Goal: Information Seeking & Learning: Learn about a topic

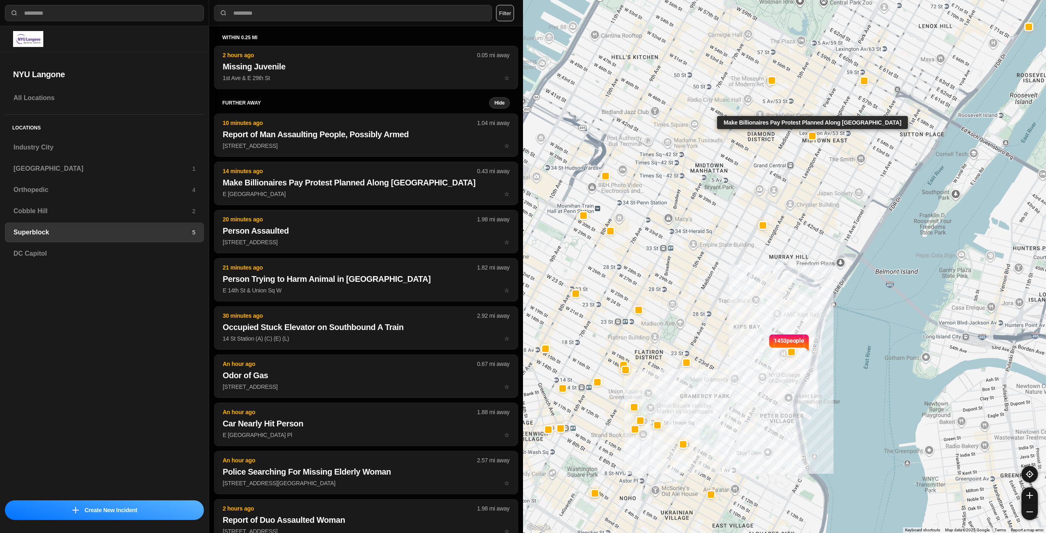
select select "*"
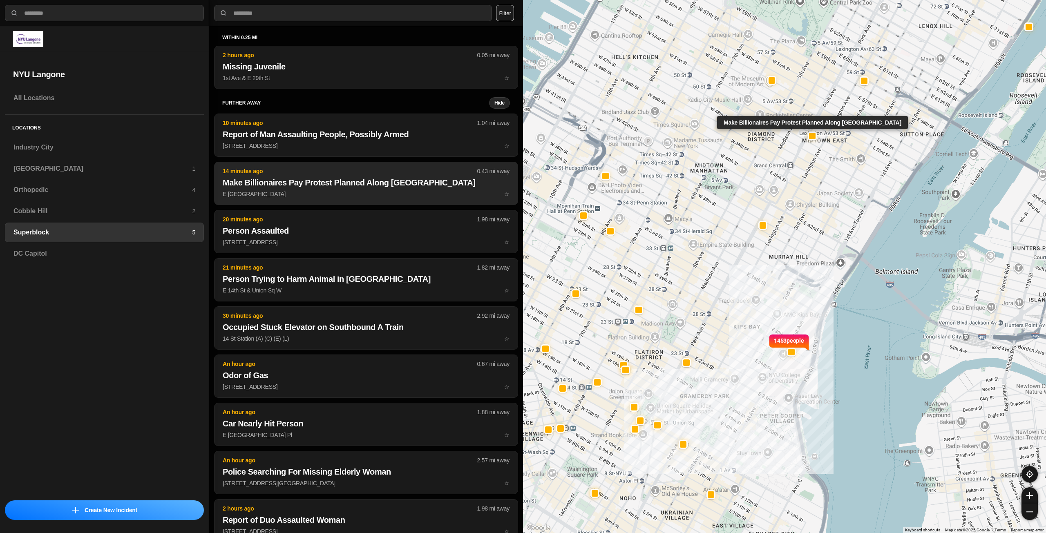
click at [380, 179] on h2 "Make Billionaires Pay Protest Planned Along [GEOGRAPHIC_DATA]" at bounding box center [366, 182] width 287 height 11
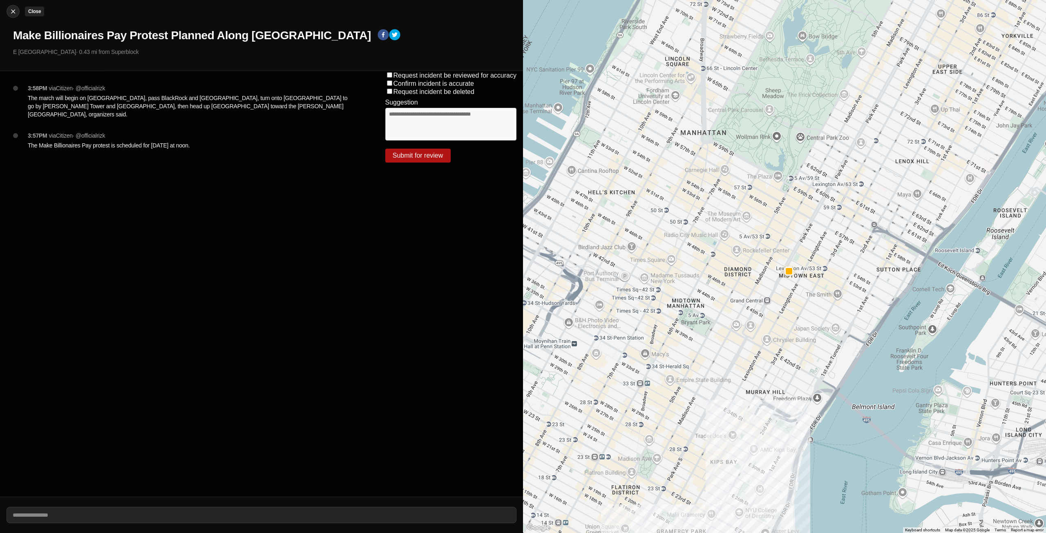
click at [11, 9] on img at bounding box center [13, 11] width 8 height 8
select select "*"
